Goal: Find specific page/section: Find specific page/section

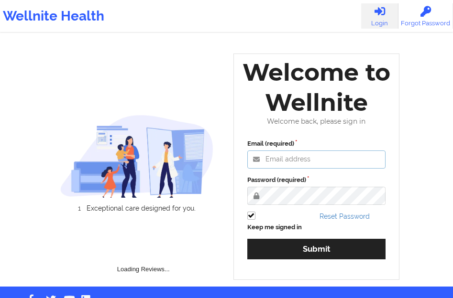
type input "[EMAIL_ADDRESS][DOMAIN_NAME]"
click at [278, 232] on div "Keep me signed in" at bounding box center [280, 222] width 73 height 21
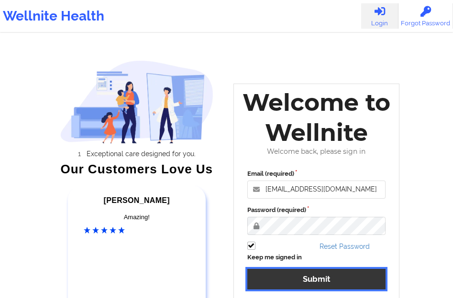
click at [321, 281] on button "Submit" at bounding box center [316, 279] width 139 height 21
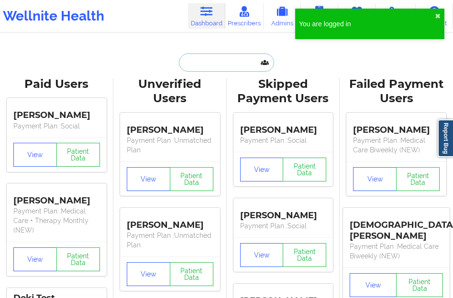
click at [220, 70] on input "text" at bounding box center [226, 63] width 95 height 18
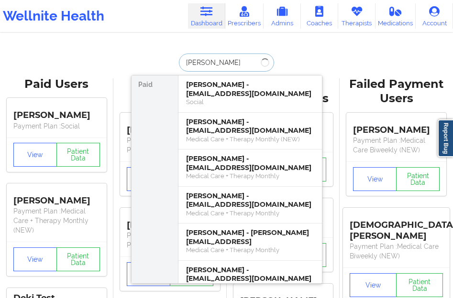
type input "[PERSON_NAME]"
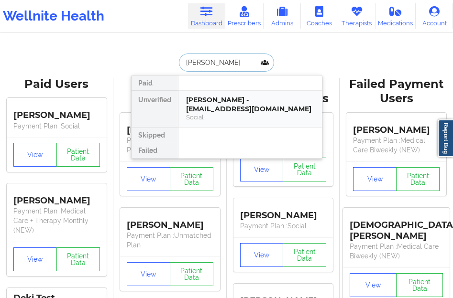
click at [225, 99] on div "[PERSON_NAME] - [EMAIL_ADDRESS][DOMAIN_NAME]" at bounding box center [250, 105] width 128 height 18
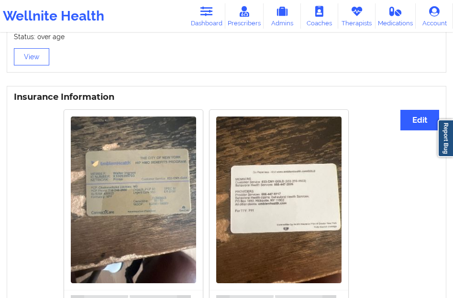
scroll to position [608, 0]
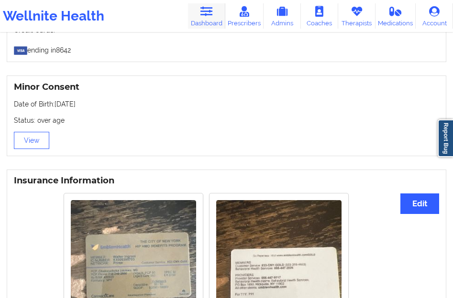
click at [214, 22] on link "Dashboard" at bounding box center [206, 15] width 37 height 25
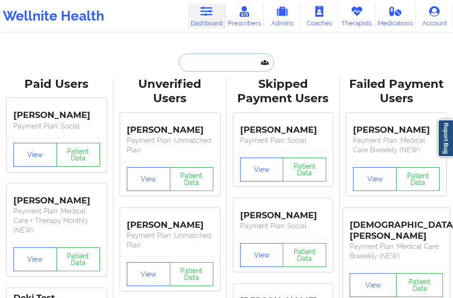
click at [223, 66] on input "text" at bounding box center [226, 63] width 95 height 18
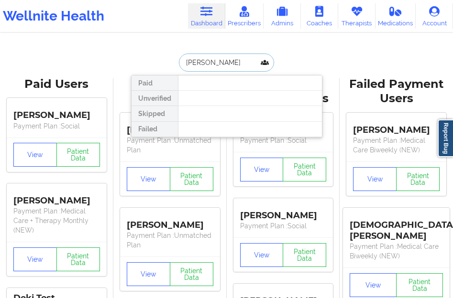
click at [217, 63] on input "[PERSON_NAME]" at bounding box center [226, 63] width 95 height 18
drag, startPoint x: 227, startPoint y: 61, endPoint x: 213, endPoint y: 61, distance: 13.4
click at [213, 61] on input "[PERSON_NAME]" at bounding box center [226, 63] width 95 height 18
drag, startPoint x: 215, startPoint y: 61, endPoint x: 243, endPoint y: 60, distance: 28.2
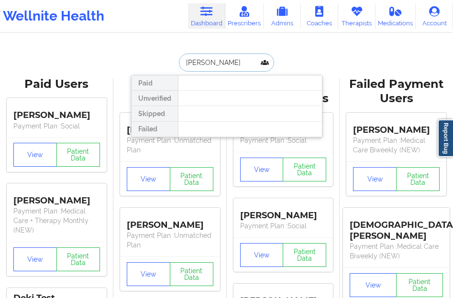
click at [243, 60] on input "[PERSON_NAME]" at bounding box center [226, 63] width 95 height 18
type input "[PERSON_NAME]"
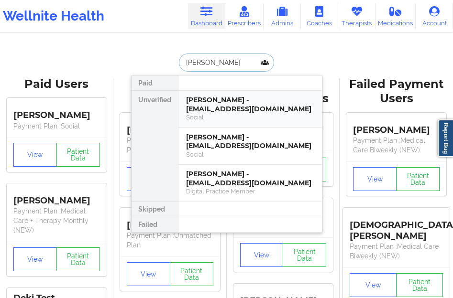
click at [225, 97] on div "[PERSON_NAME] - [EMAIL_ADDRESS][DOMAIN_NAME]" at bounding box center [250, 105] width 128 height 18
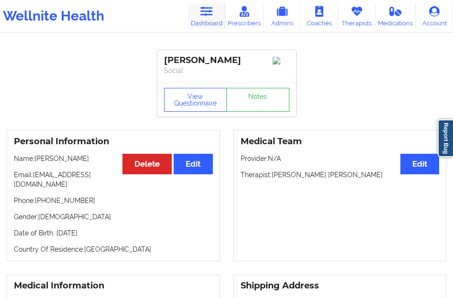
click at [208, 19] on link "Dashboard" at bounding box center [206, 15] width 37 height 25
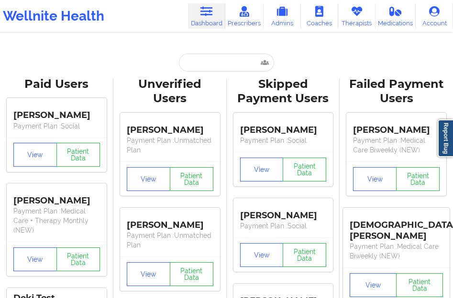
click at [209, 67] on input "text" at bounding box center [226, 63] width 95 height 18
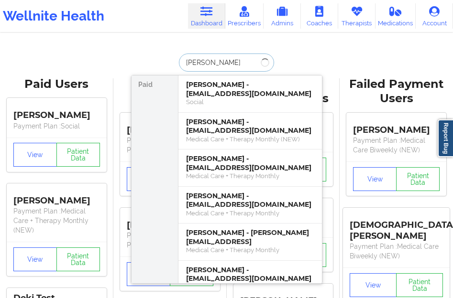
type input "[PERSON_NAME]"
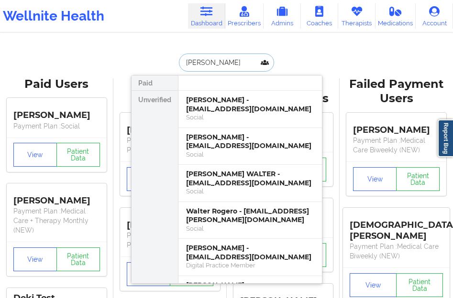
click at [229, 65] on input "[PERSON_NAME]" at bounding box center [226, 63] width 95 height 18
click at [211, 104] on div "[PERSON_NAME] - [EMAIL_ADDRESS][DOMAIN_NAME]" at bounding box center [250, 105] width 128 height 18
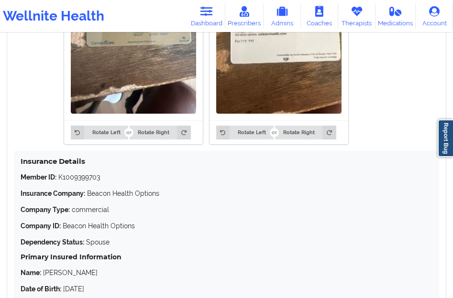
scroll to position [864, 0]
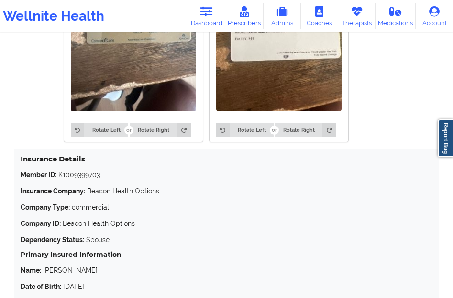
click at [138, 87] on img at bounding box center [133, 28] width 125 height 167
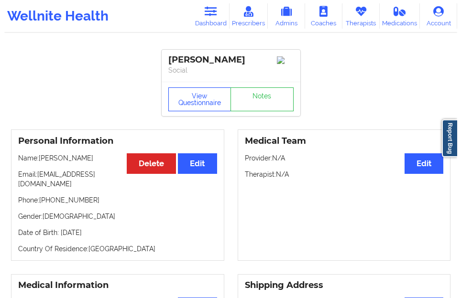
scroll to position [0, 0]
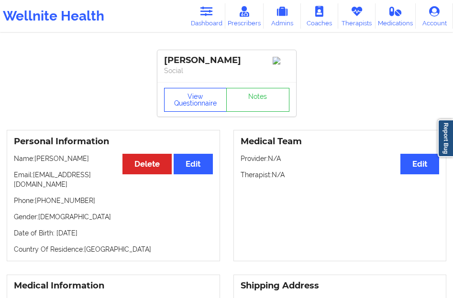
click at [200, 100] on button "View Questionnaire" at bounding box center [195, 100] width 63 height 24
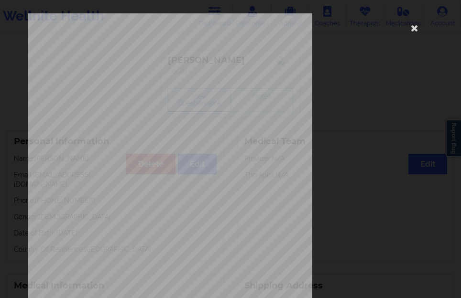
scroll to position [158, 0]
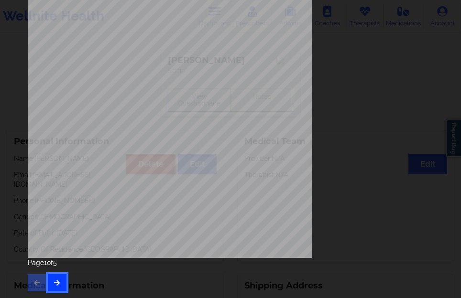
click at [57, 280] on icon "button" at bounding box center [57, 283] width 8 height 6
click at [58, 279] on button "button" at bounding box center [57, 282] width 19 height 17
click at [65, 284] on button "button" at bounding box center [57, 282] width 19 height 17
click at [60, 280] on icon "button" at bounding box center [57, 283] width 8 height 6
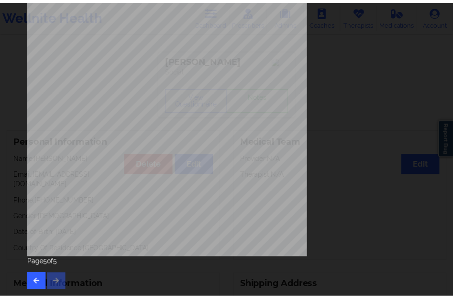
scroll to position [0, 0]
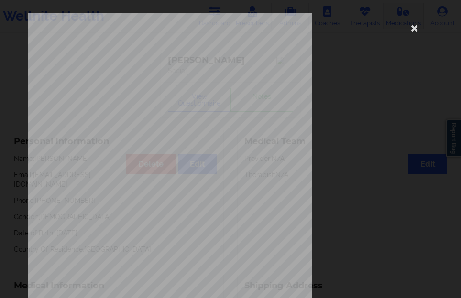
click at [409, 21] on icon at bounding box center [413, 27] width 15 height 15
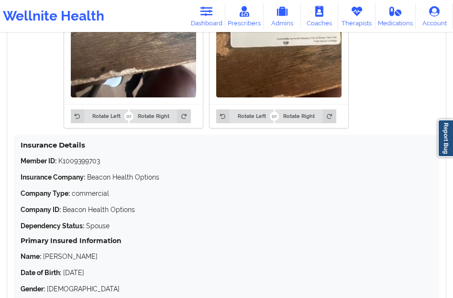
scroll to position [943, 0]
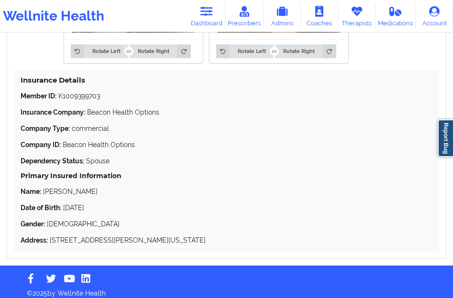
drag, startPoint x: 69, startPoint y: 199, endPoint x: 110, endPoint y: 203, distance: 41.8
click at [110, 203] on p "Date of Birth: [DEMOGRAPHIC_DATA]" at bounding box center [227, 208] width 412 height 10
click at [130, 206] on p "Date of Birth: [DEMOGRAPHIC_DATA]" at bounding box center [227, 208] width 412 height 10
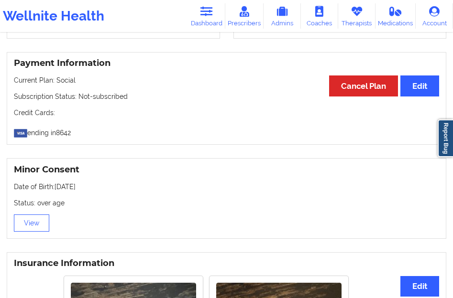
scroll to position [526, 0]
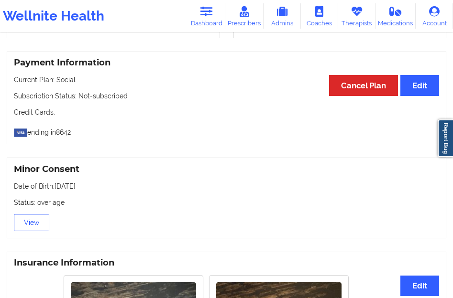
click at [38, 214] on button "View" at bounding box center [31, 222] width 35 height 17
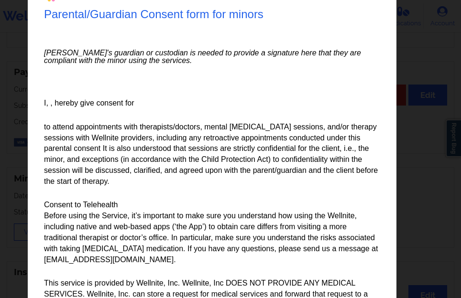
scroll to position [0, 0]
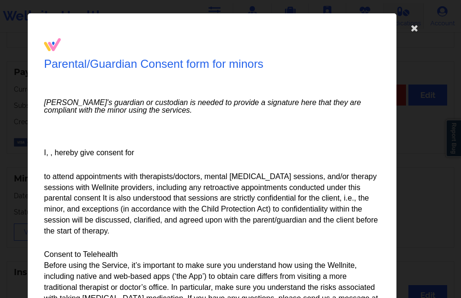
click at [411, 25] on icon at bounding box center [413, 27] width 15 height 15
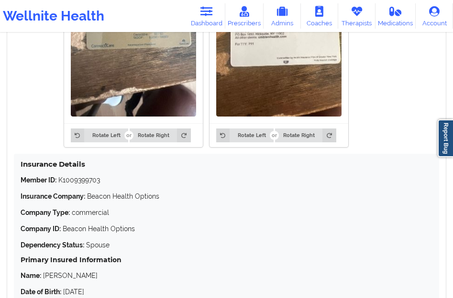
scroll to position [943, 0]
